Goal: Navigation & Orientation: Understand site structure

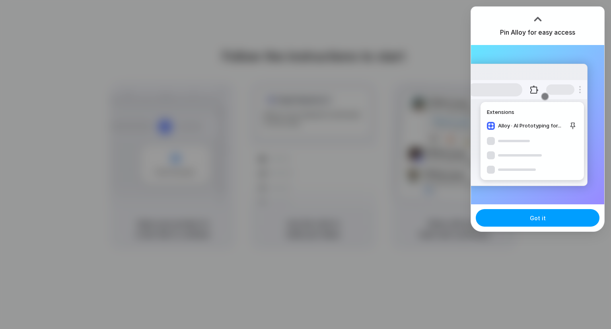
click at [532, 220] on span "Got it" at bounding box center [538, 218] width 16 height 8
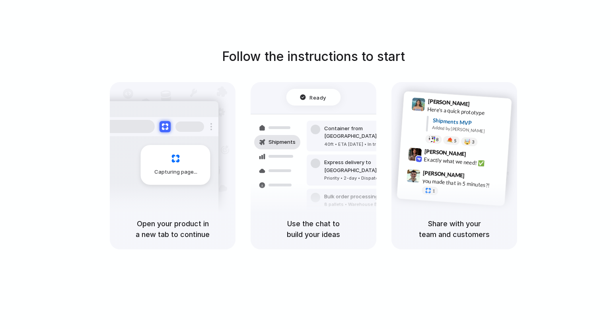
click at [140, 195] on div "Capturing page" at bounding box center [159, 162] width 120 height 122
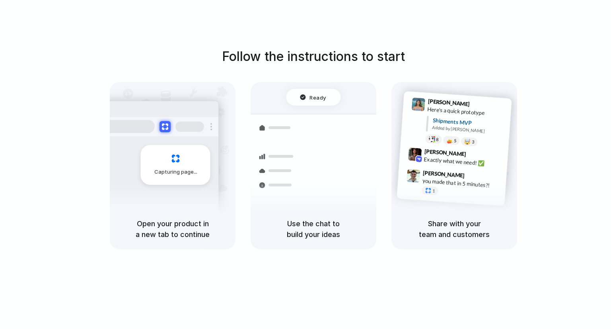
click at [296, 210] on div "Use the chat to build your ideas" at bounding box center [314, 228] width 126 height 41
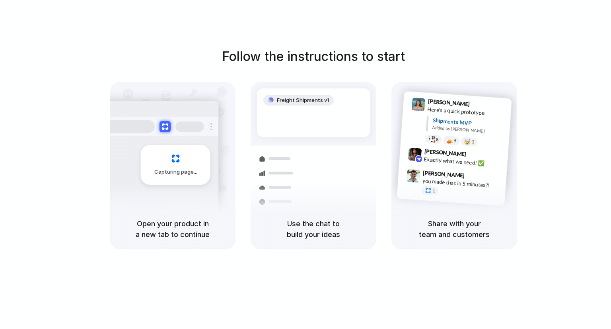
click at [431, 224] on h5 "Share with your team and customers" at bounding box center [454, 228] width 107 height 21
click at [309, 150] on div "Container from [GEOGRAPHIC_DATA] 40ft • ETA [DATE] • In transit Express deliver…" at bounding box center [342, 200] width 84 height 111
click at [195, 132] on div at bounding box center [158, 126] width 119 height 19
click at [406, 140] on div "[PERSON_NAME] 9:41 AM Here's a quick prototype Shipments MVP Added by [PERSON_N…" at bounding box center [456, 123] width 111 height 58
click at [502, 144] on div "8 5 🤯 3" at bounding box center [465, 141] width 80 height 14
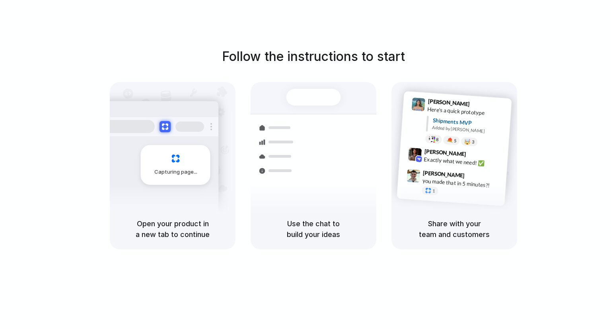
click at [300, 173] on div at bounding box center [277, 171] width 46 height 14
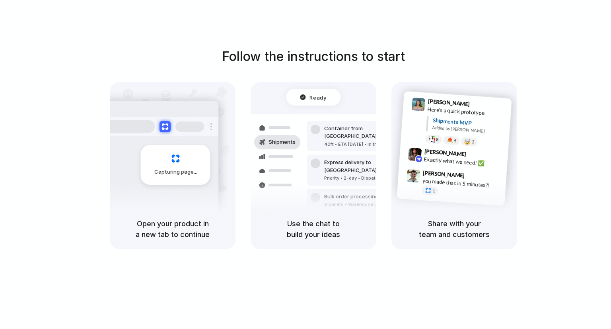
click at [175, 214] on div "Open your product in a new tab to continue" at bounding box center [173, 228] width 126 height 41
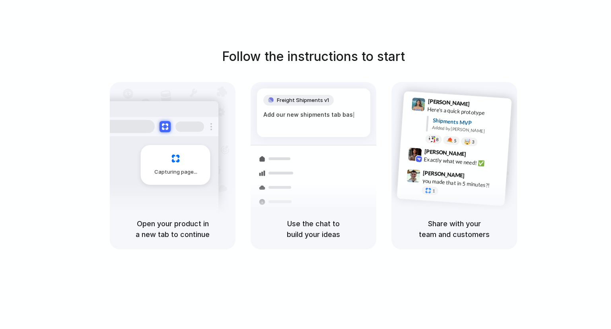
click at [262, 158] on div at bounding box center [277, 159] width 46 height 14
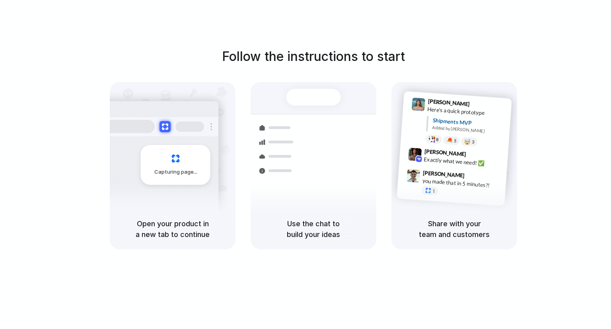
click at [149, 150] on div "Capturing page" at bounding box center [176, 165] width 70 height 40
click at [167, 179] on div "Capturing page" at bounding box center [176, 165] width 70 height 40
click at [166, 218] on h5 "Open your product in a new tab to continue" at bounding box center [172, 228] width 107 height 21
click at [165, 229] on h5 "Open your product in a new tab to continue" at bounding box center [172, 228] width 107 height 21
